Goal: Check status: Check status

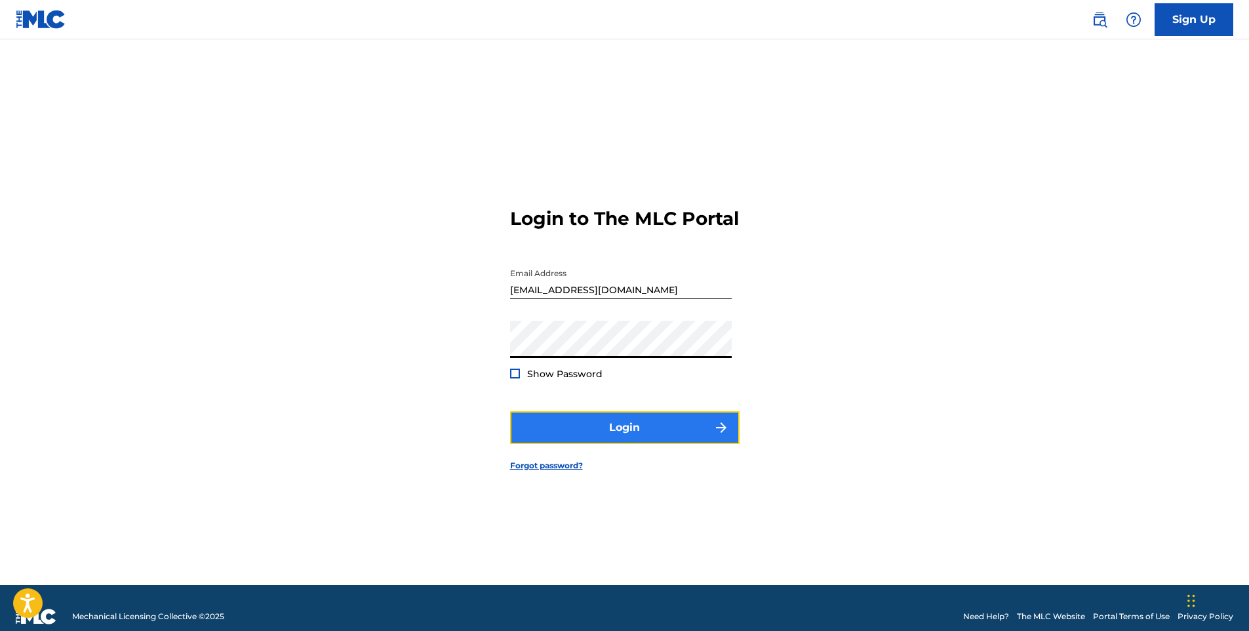
click at [616, 444] on button "Login" at bounding box center [625, 427] width 230 height 33
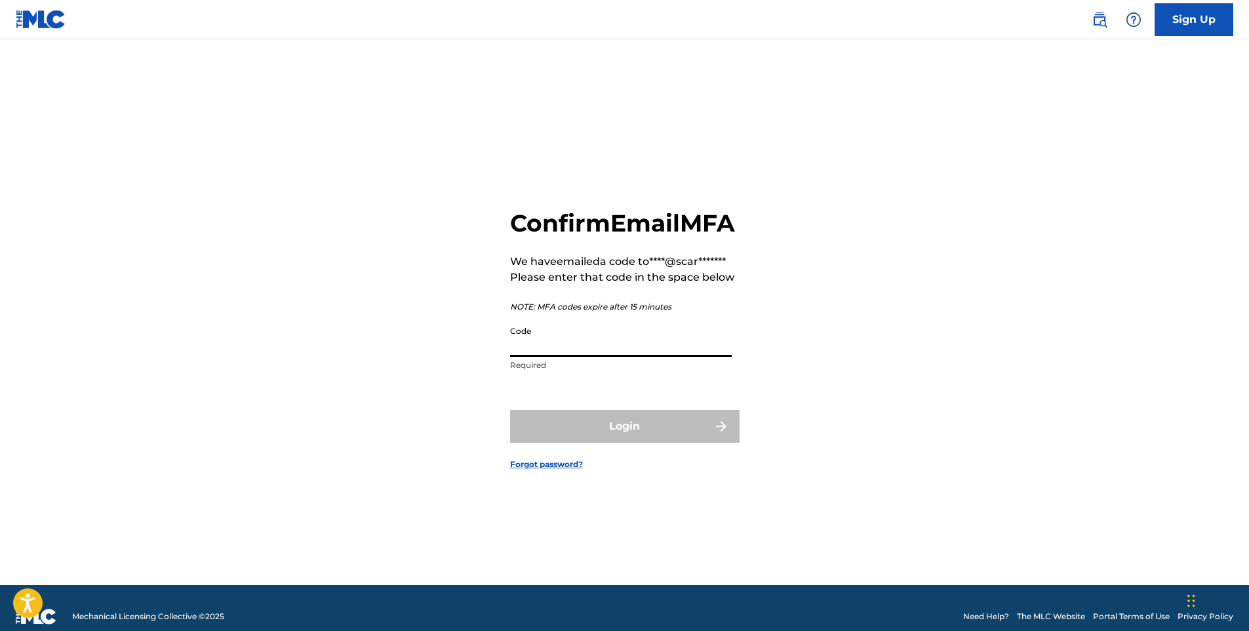
click at [549, 357] on input "Code" at bounding box center [621, 337] width 222 height 37
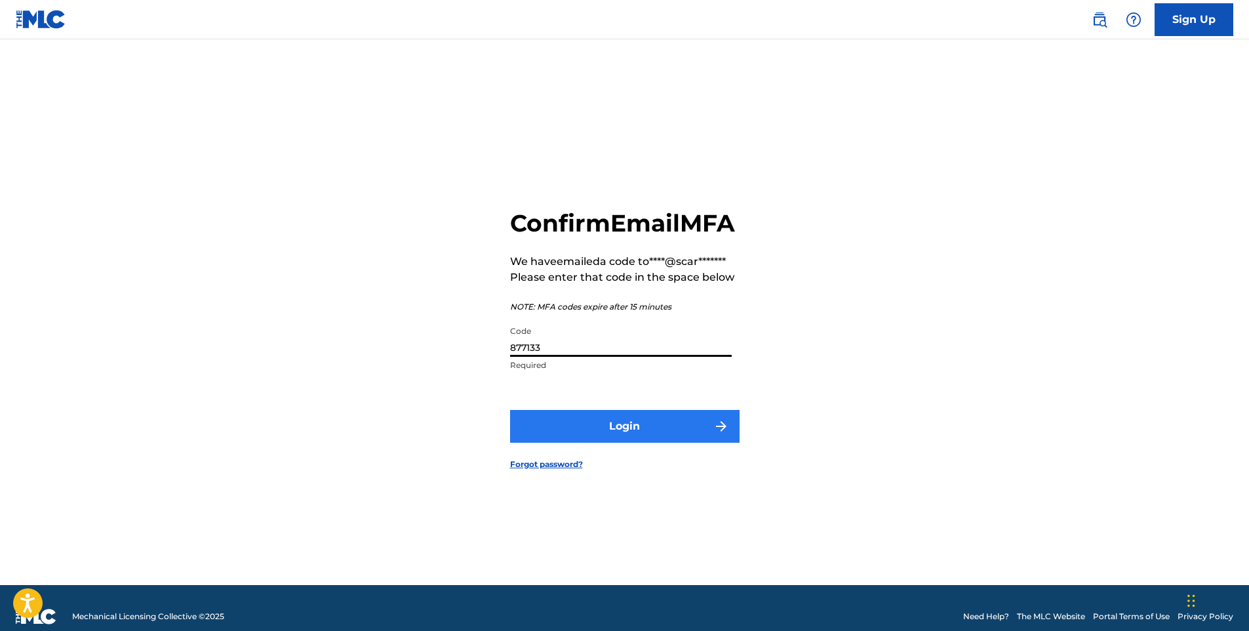
type input "877133"
click at [601, 434] on button "Login" at bounding box center [625, 426] width 230 height 33
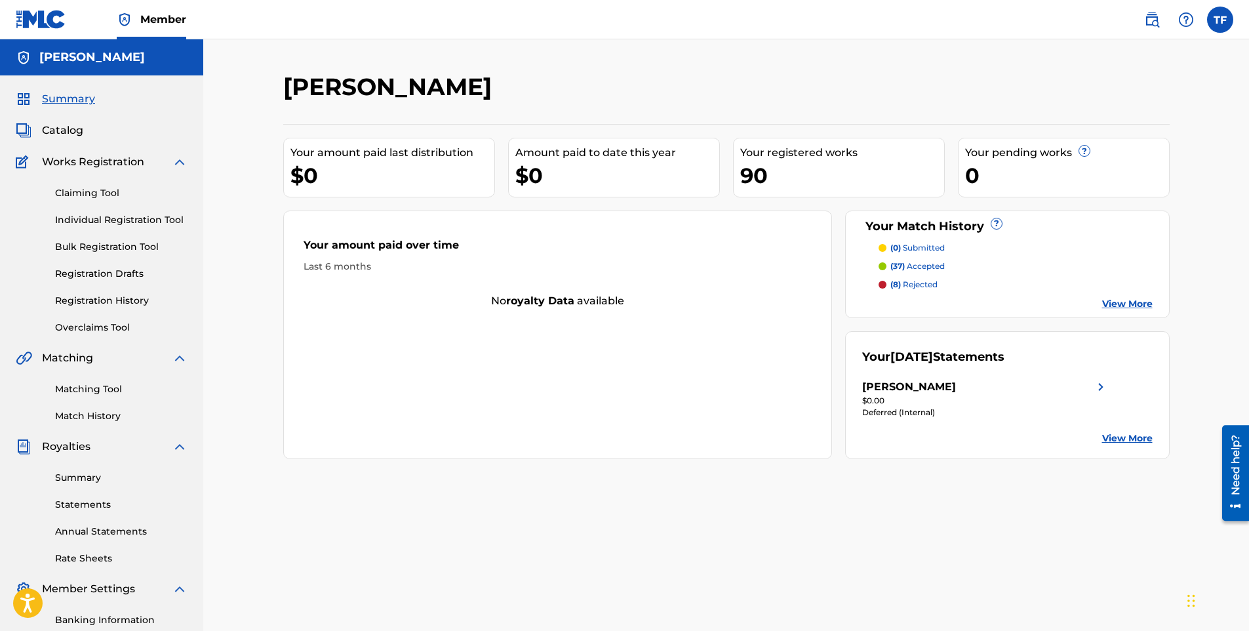
click at [900, 264] on span "(37)" at bounding box center [898, 266] width 14 height 10
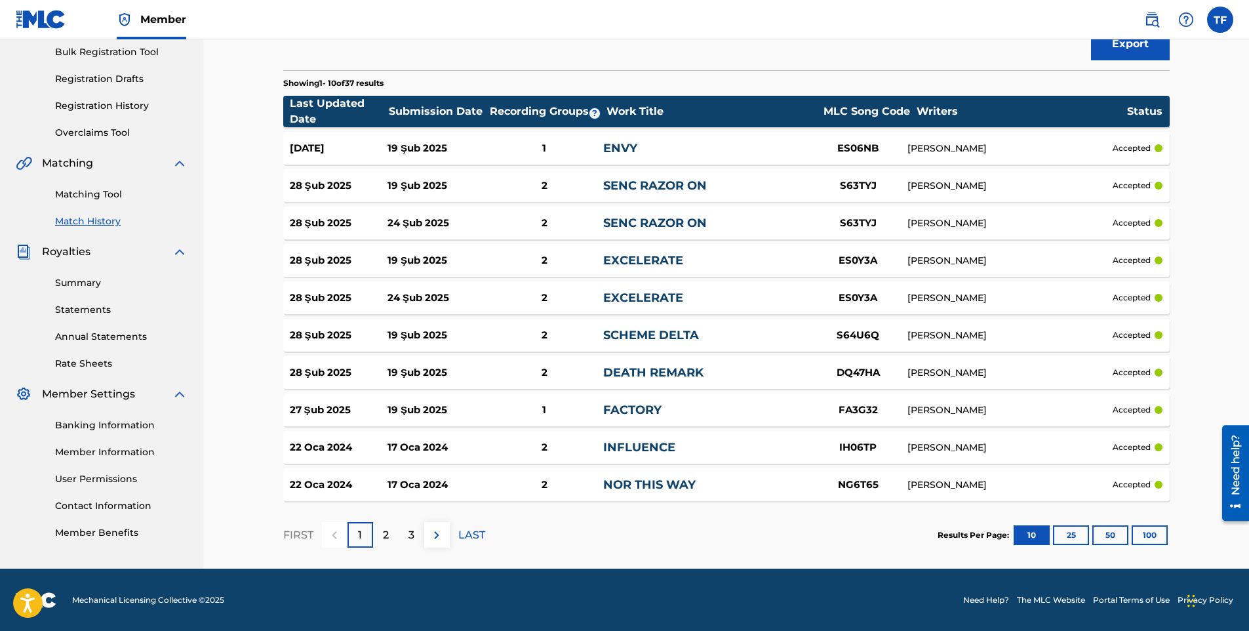
scroll to position [195, 0]
click at [1124, 148] on p "accepted" at bounding box center [1132, 148] width 38 height 12
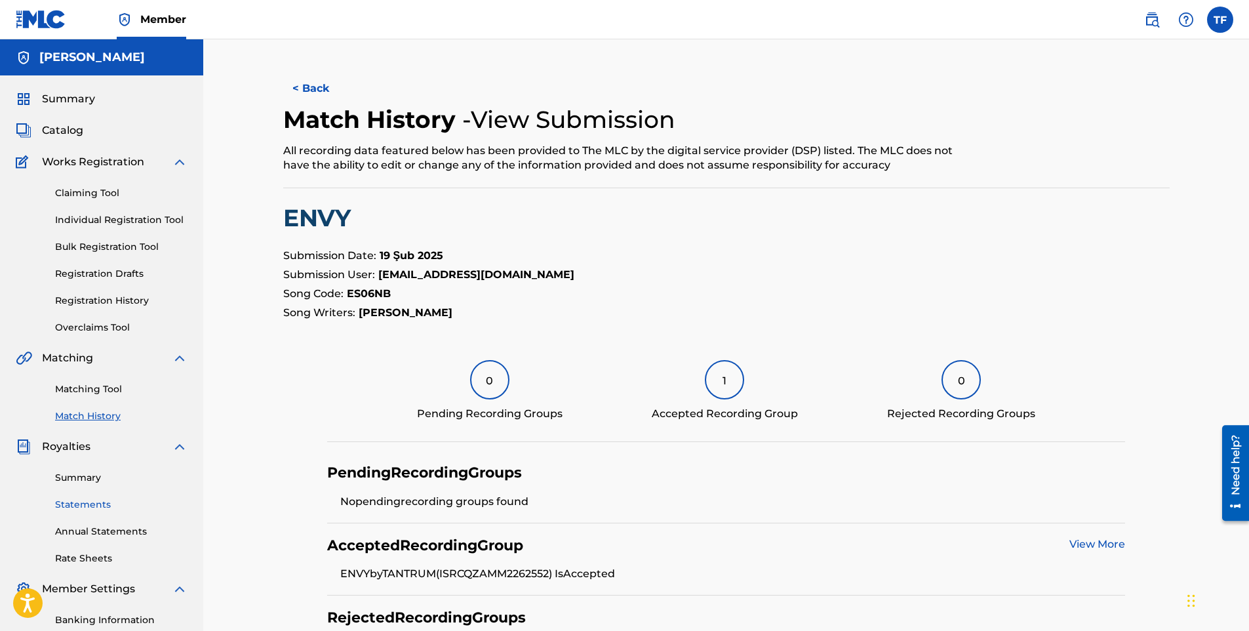
click at [94, 508] on link "Statements" at bounding box center [121, 505] width 132 height 14
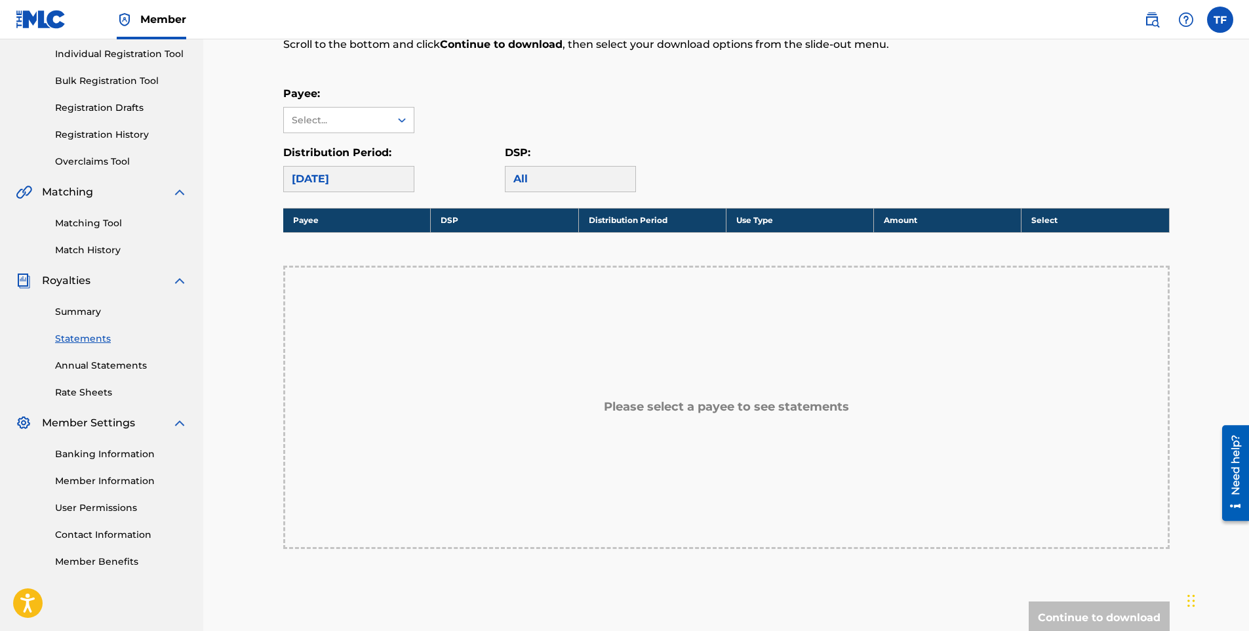
scroll to position [22, 0]
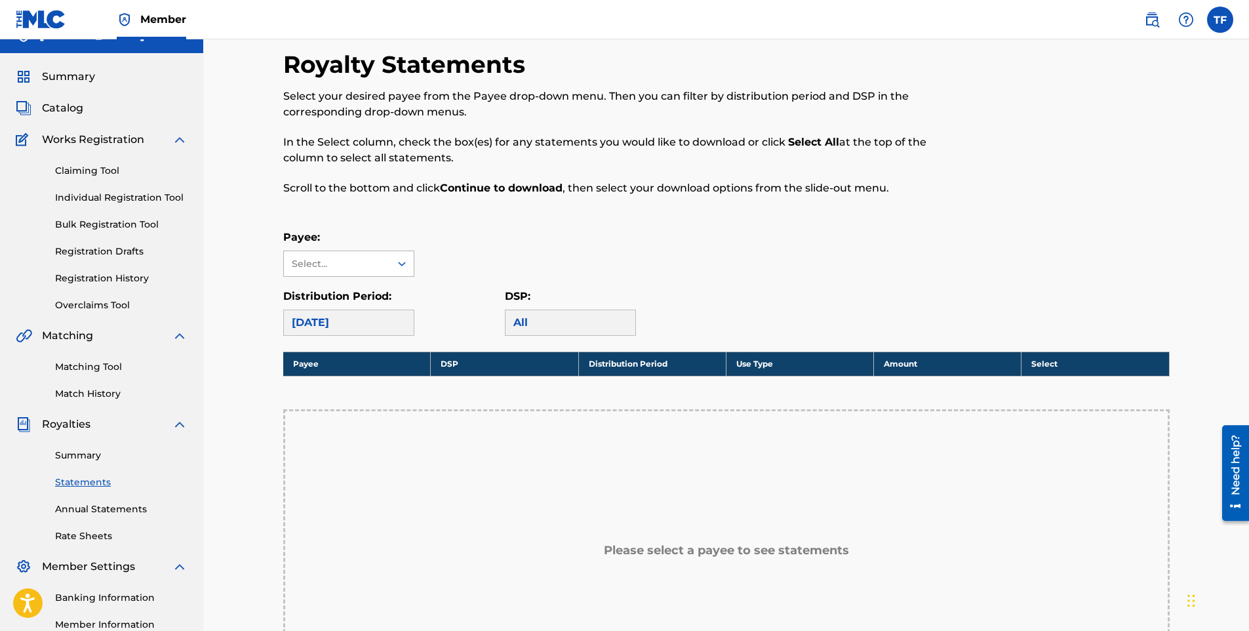
click at [392, 256] on div at bounding box center [402, 264] width 24 height 24
click at [354, 297] on div "[PERSON_NAME]" at bounding box center [349, 293] width 130 height 33
